Goal: Information Seeking & Learning: Learn about a topic

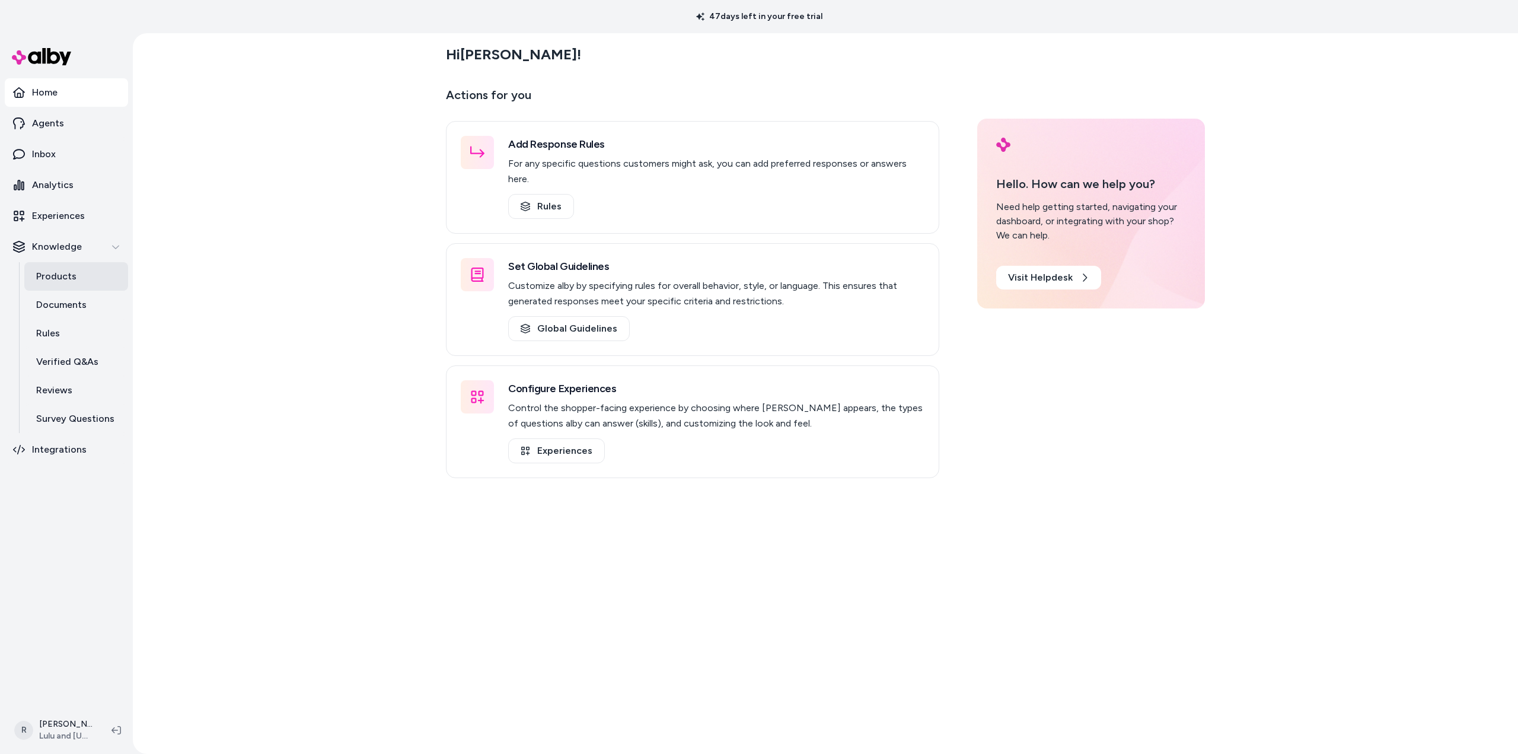
click at [47, 279] on p "Products" at bounding box center [56, 276] width 40 height 14
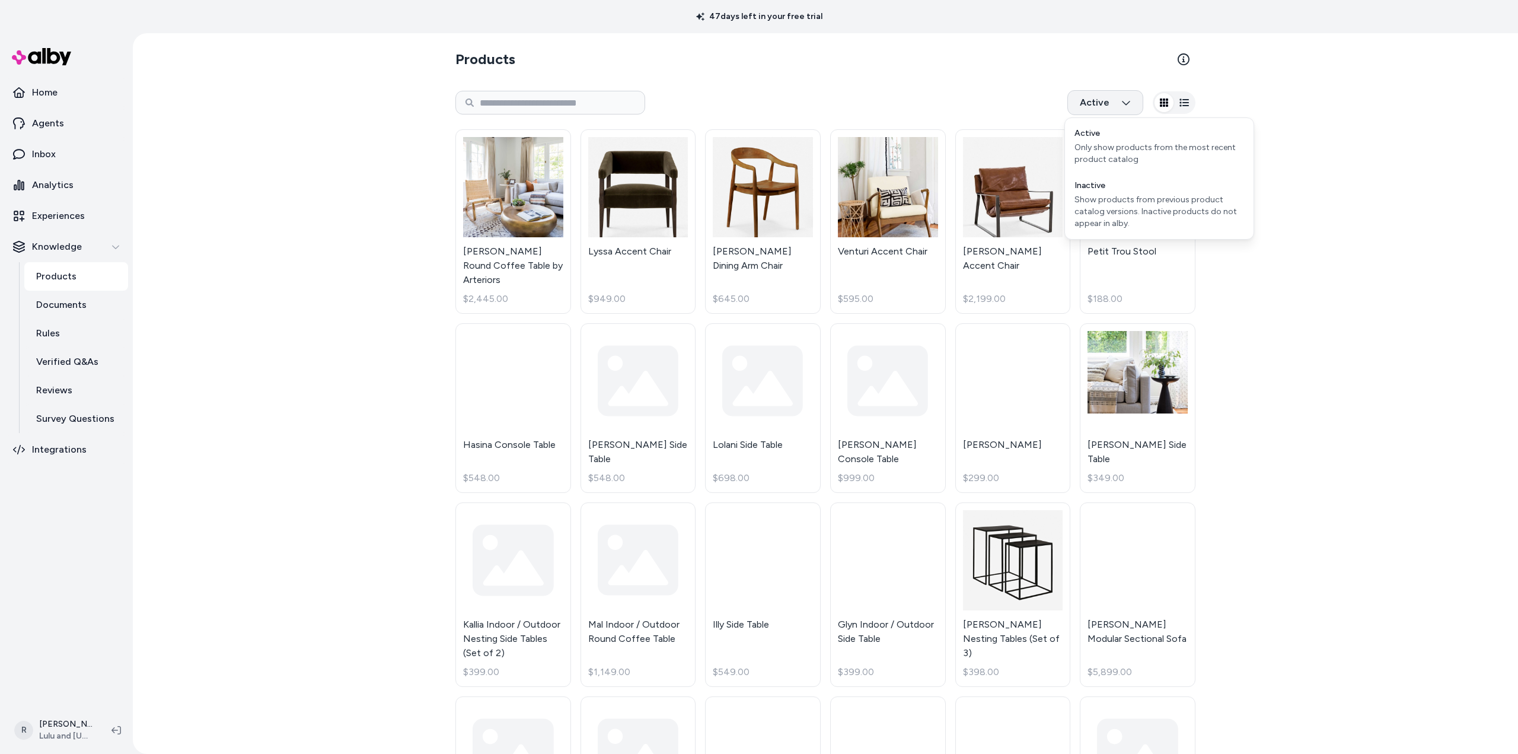
click at [1113, 101] on html "47 days left in your free trial Home Agents Inbox Analytics Experiences Knowled…" at bounding box center [759, 377] width 1518 height 754
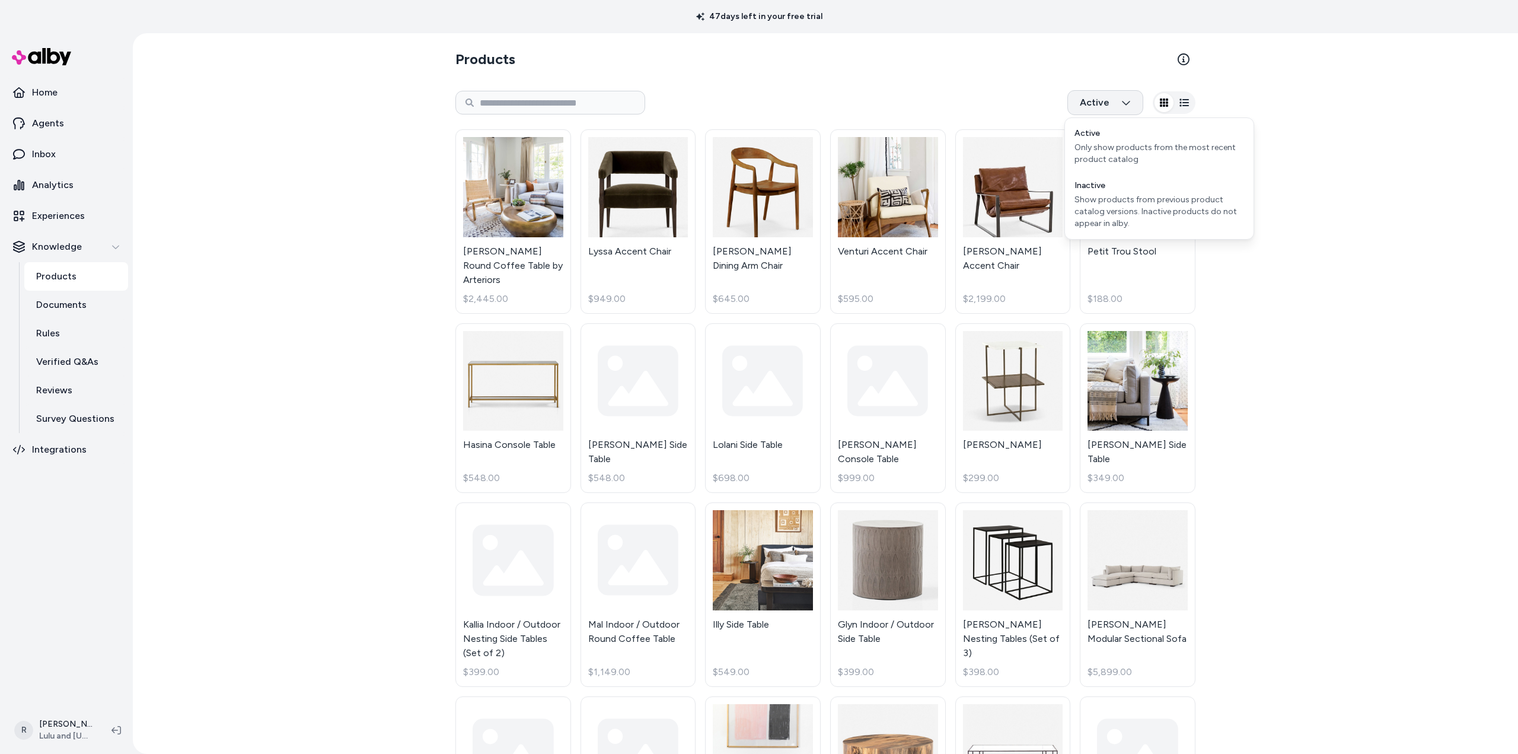
click at [1113, 101] on html "47 days left in your free trial Home Agents Inbox Analytics Experiences Knowled…" at bounding box center [759, 377] width 1518 height 754
click at [1126, 203] on link "Petit Trou Stool $188.00" at bounding box center [1138, 221] width 116 height 184
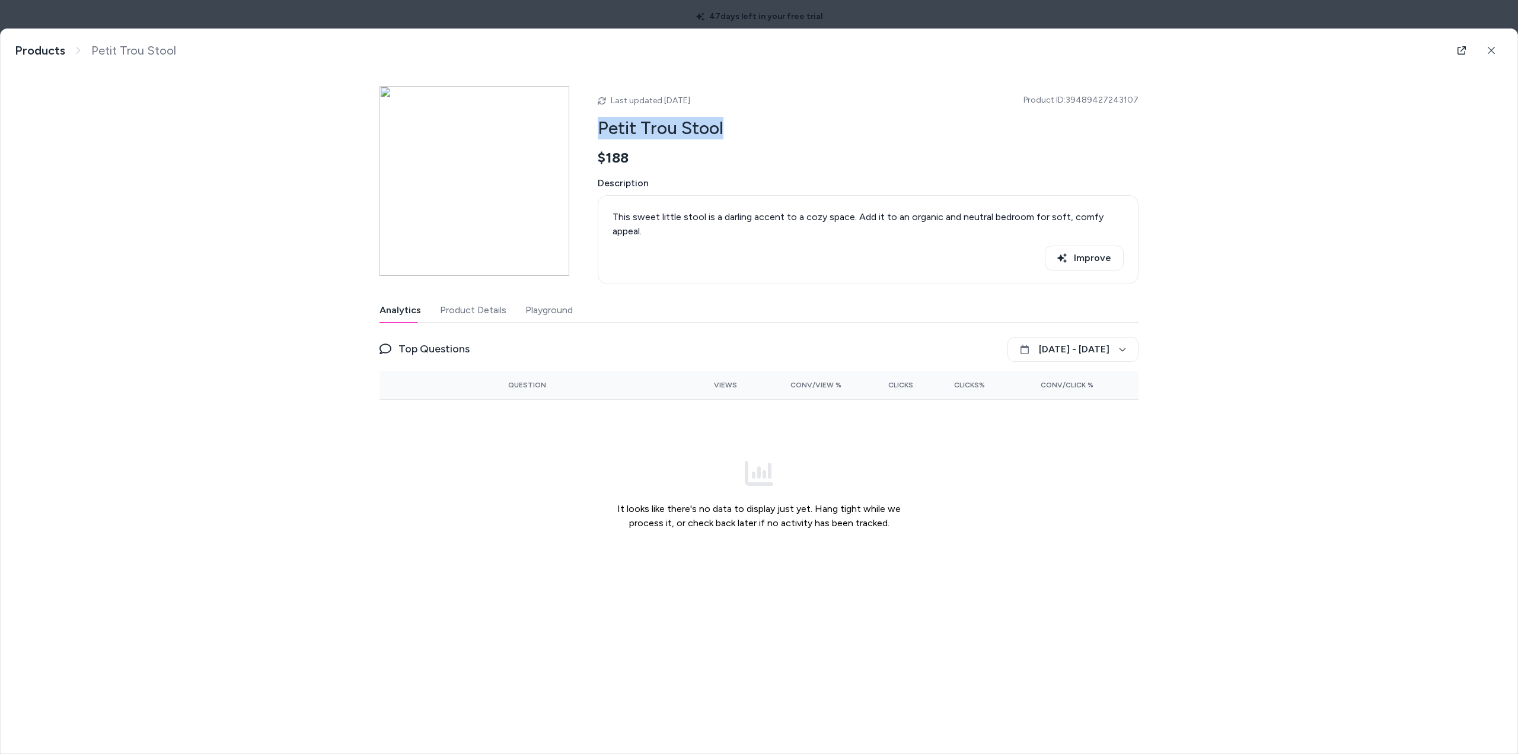
drag, startPoint x: 600, startPoint y: 126, endPoint x: 734, endPoint y: 126, distance: 134.0
click at [734, 126] on h2 "Petit Trou Stool" at bounding box center [868, 128] width 541 height 23
copy h2 "Petit Trou Stool"
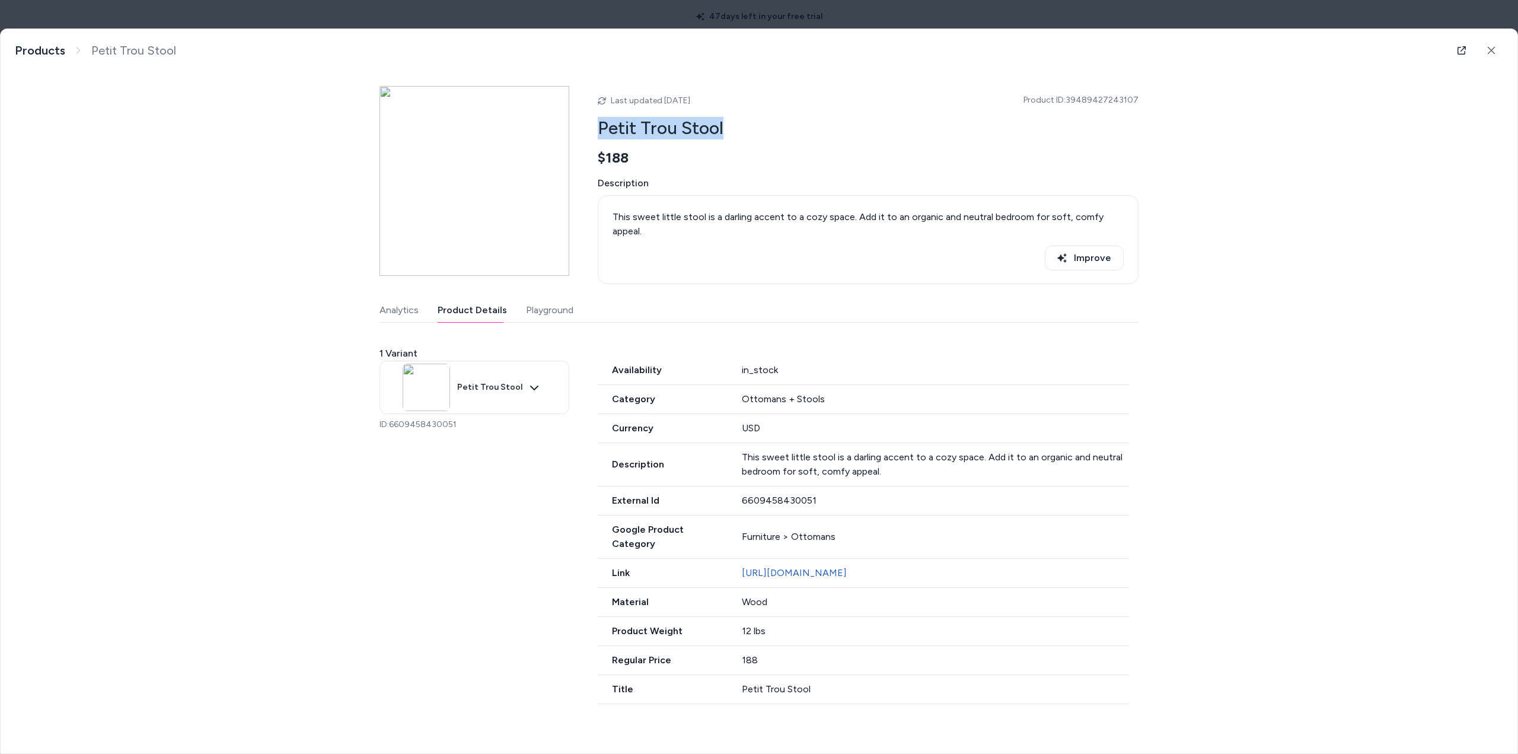
click at [473, 308] on button "Product Details" at bounding box center [472, 310] width 69 height 24
click at [538, 312] on button "Playground" at bounding box center [549, 310] width 47 height 24
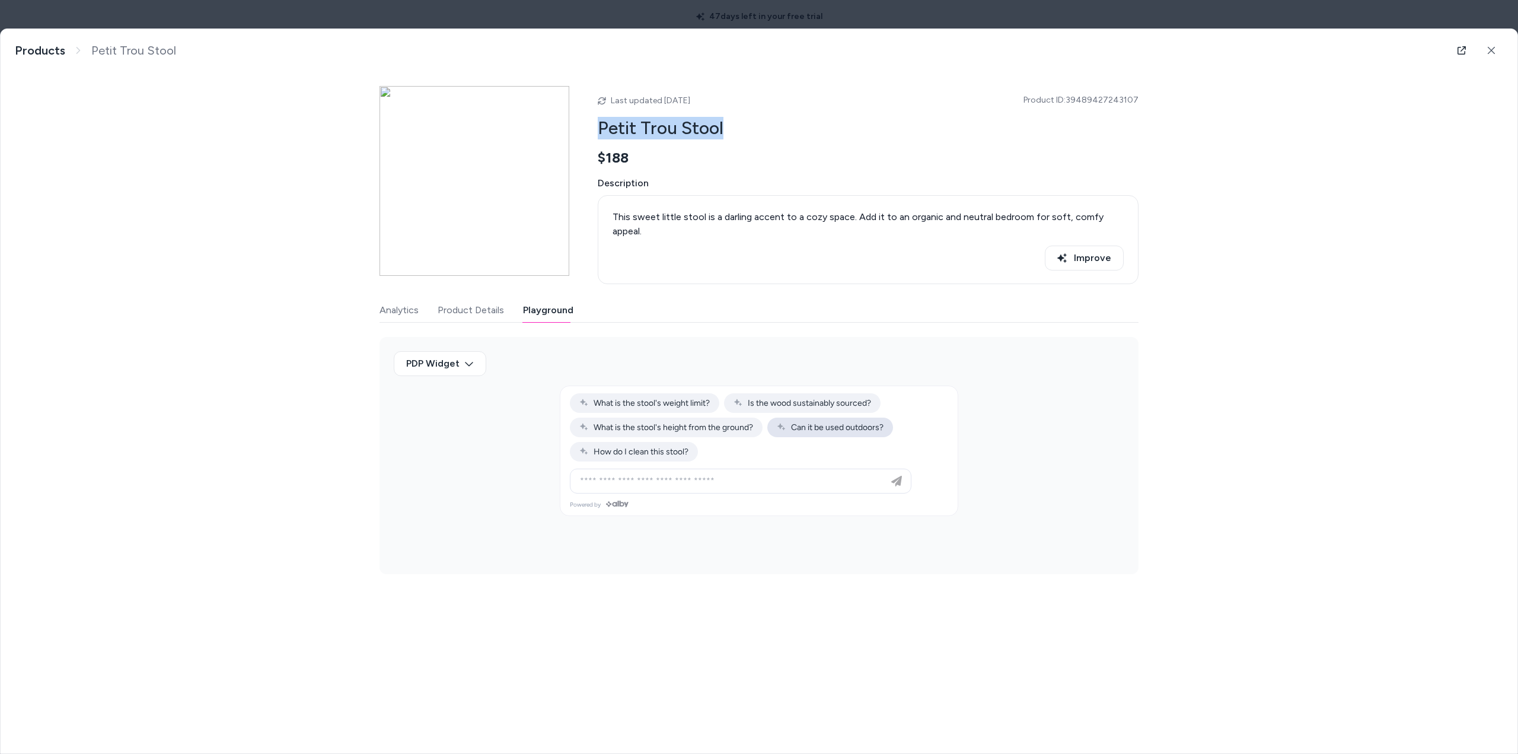
click at [814, 425] on span "Can it be used outdoors?" at bounding box center [830, 427] width 107 height 10
type input "**********"
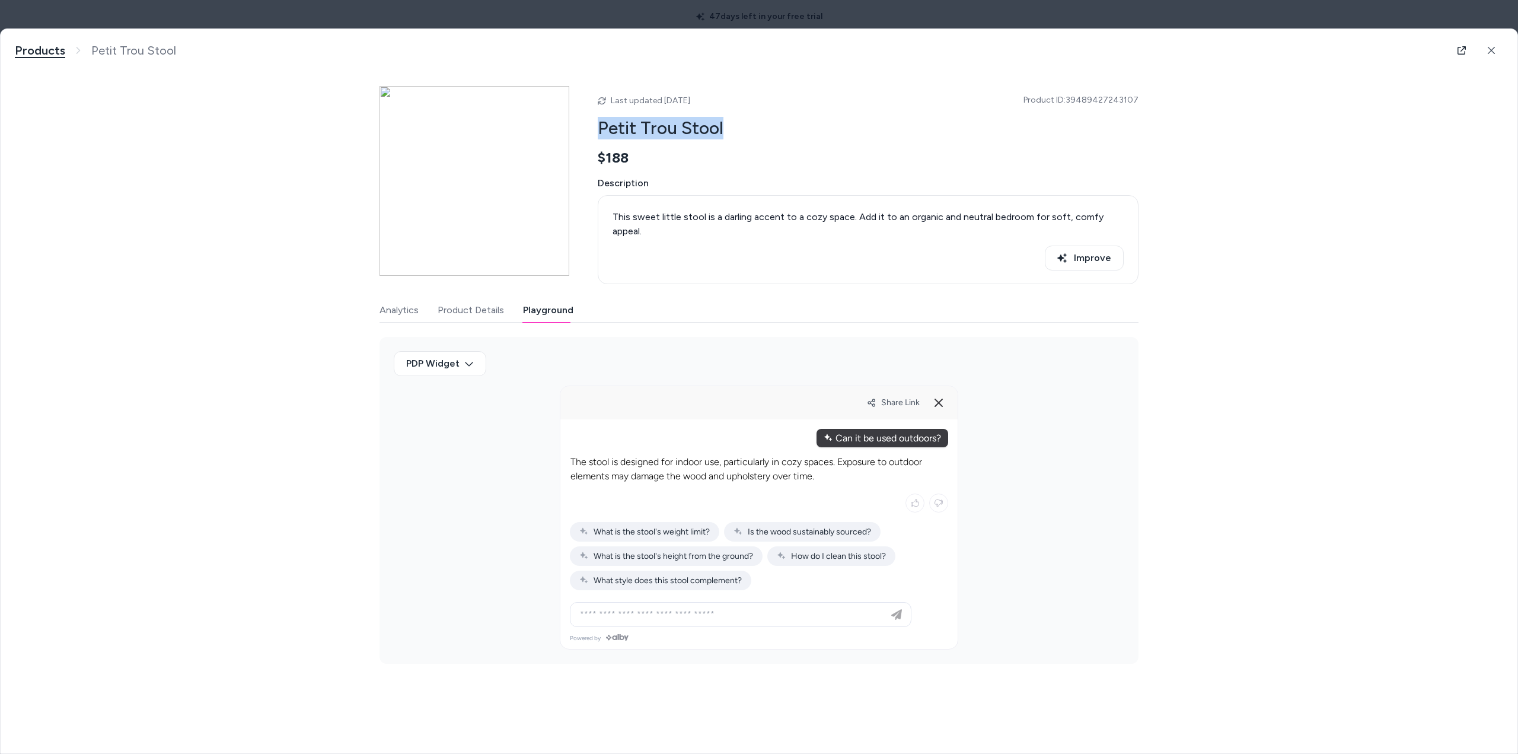
click at [39, 51] on link "Products" at bounding box center [40, 50] width 50 height 15
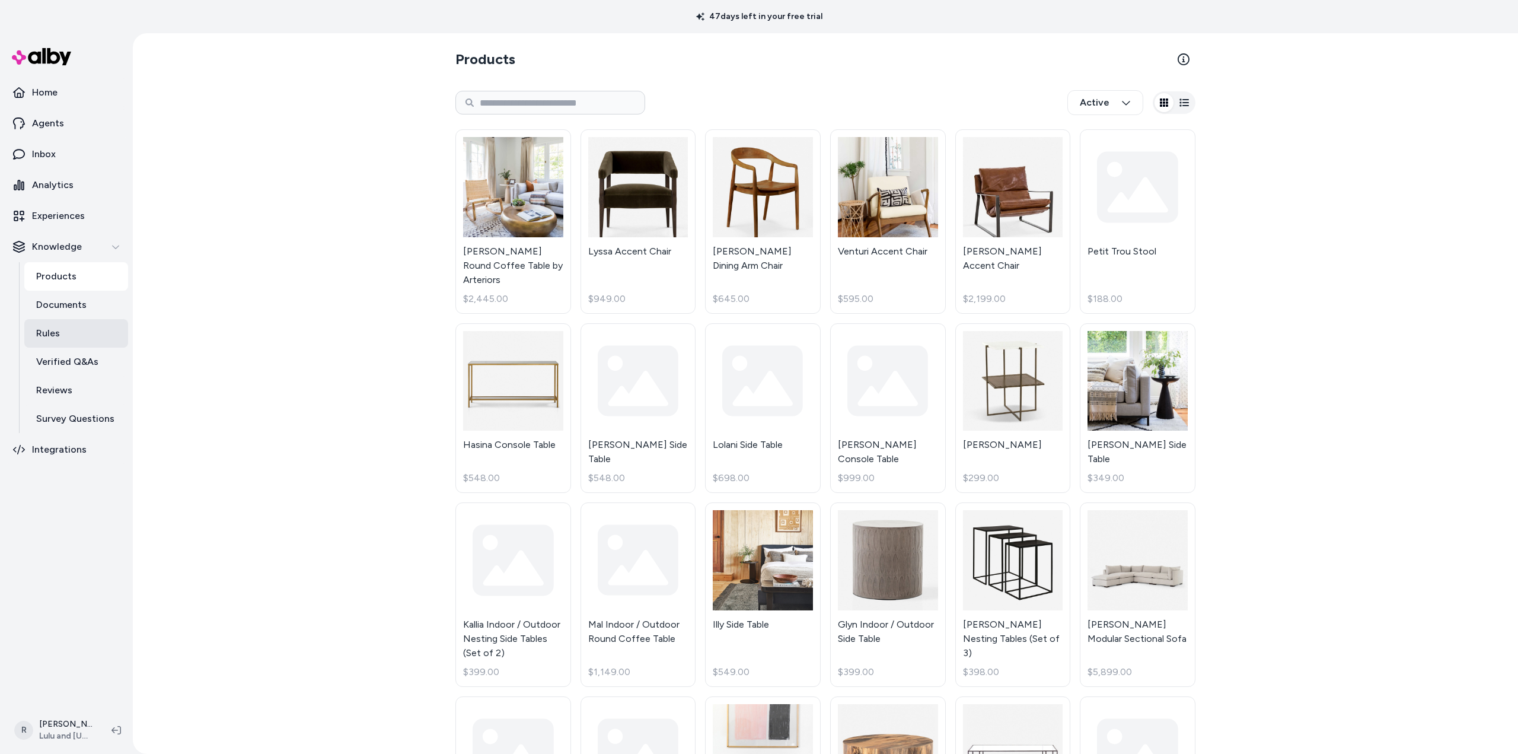
click at [59, 326] on link "Rules" at bounding box center [76, 333] width 104 height 28
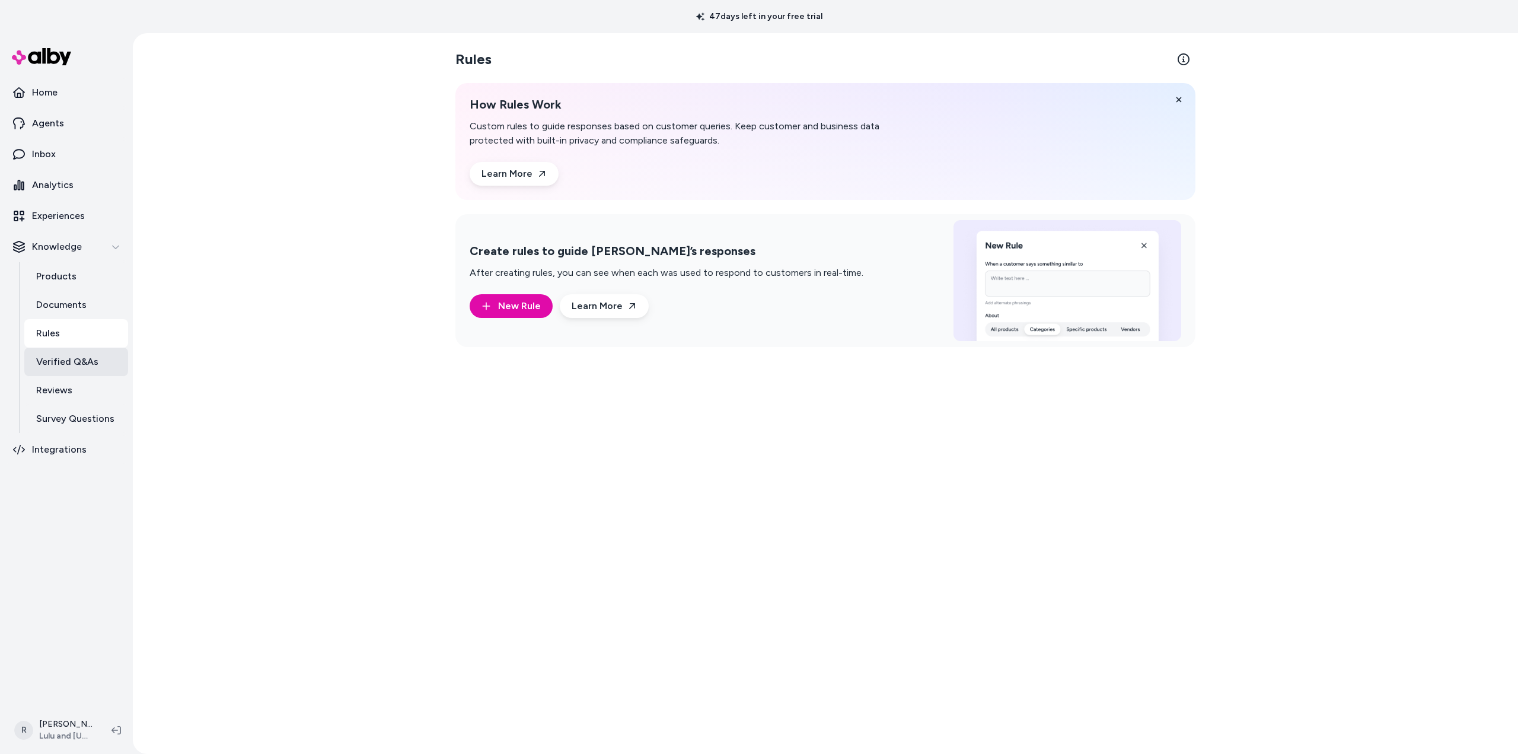
click at [58, 358] on p "Verified Q&As" at bounding box center [67, 362] width 62 height 14
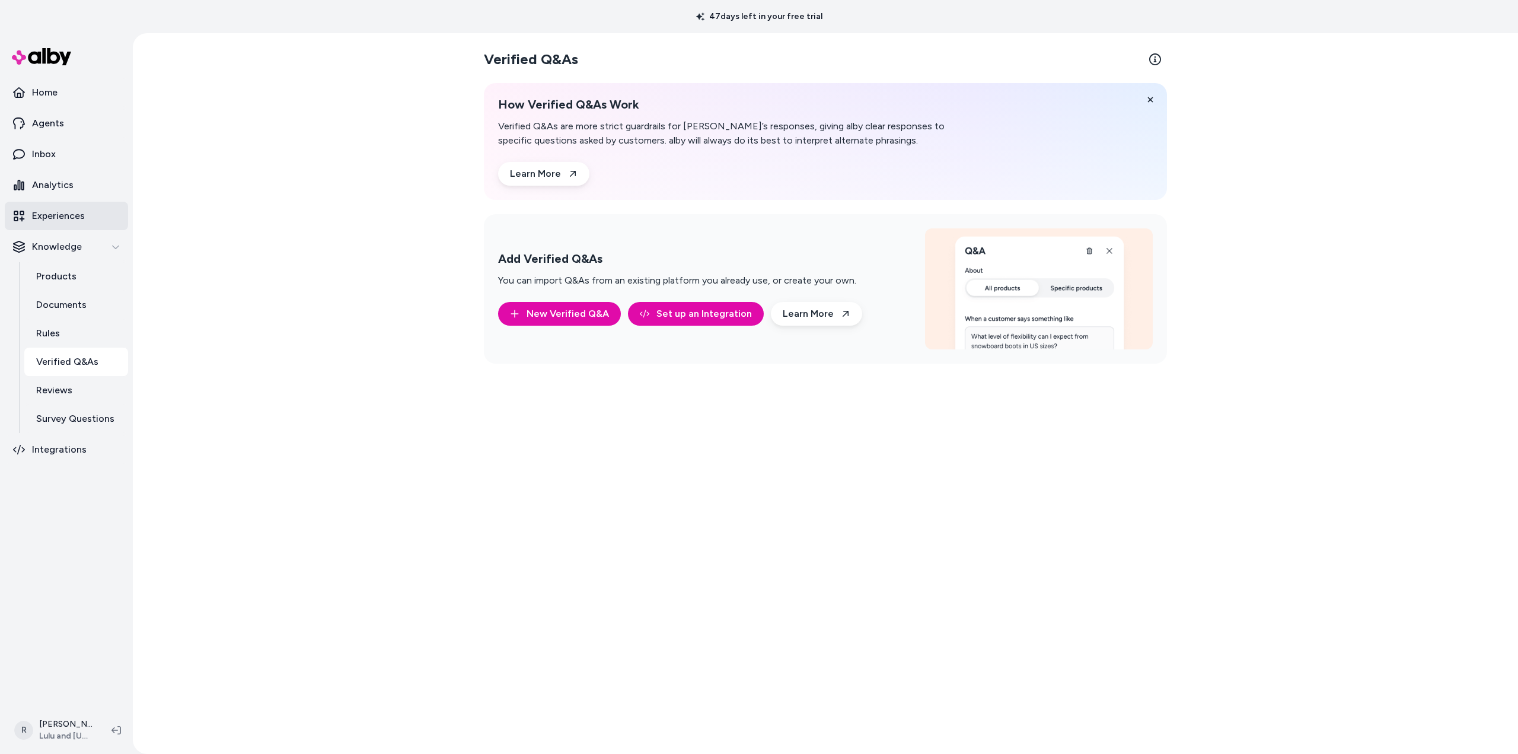
click at [66, 209] on p "Experiences" at bounding box center [58, 216] width 53 height 14
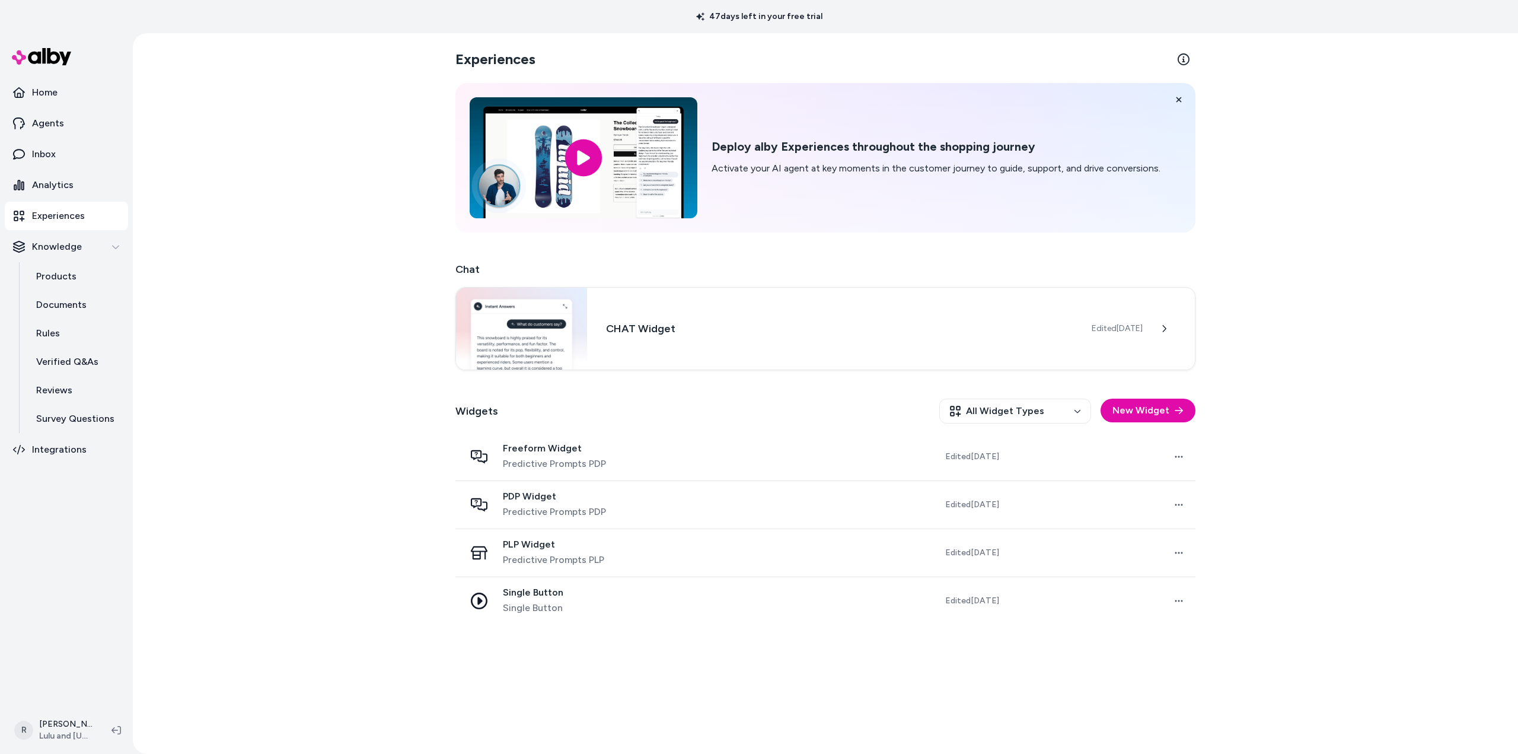
click at [318, 151] on div "Experiences Deploy alby Experiences throughout the shopping journey Activate yo…" at bounding box center [825, 393] width 1385 height 721
